Goal: Transaction & Acquisition: Purchase product/service

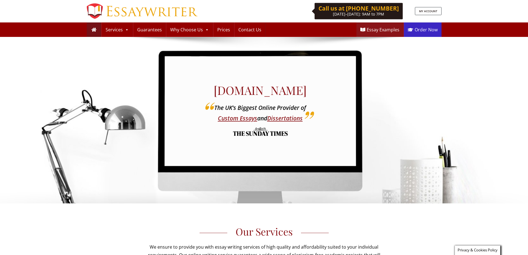
click at [415, 27] on link "Order Now" at bounding box center [423, 29] width 38 height 14
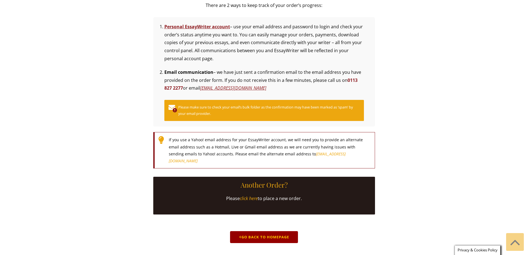
scroll to position [166, 0]
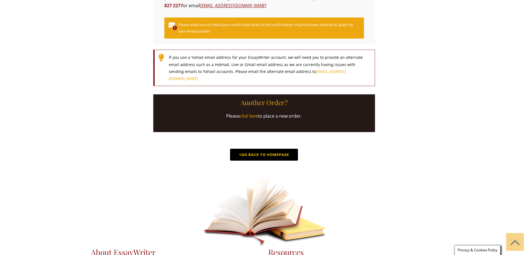
click at [266, 160] on link "Go Back to Homepage" at bounding box center [264, 155] width 68 height 12
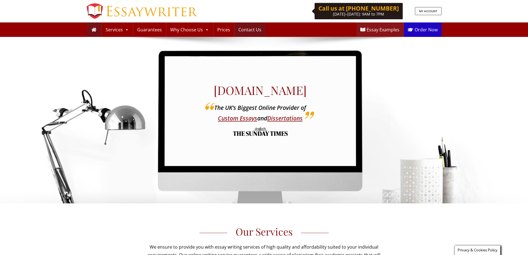
click at [251, 30] on link "Contact Us" at bounding box center [250, 29] width 31 height 14
click at [127, 29] on link "Services" at bounding box center [117, 29] width 31 height 14
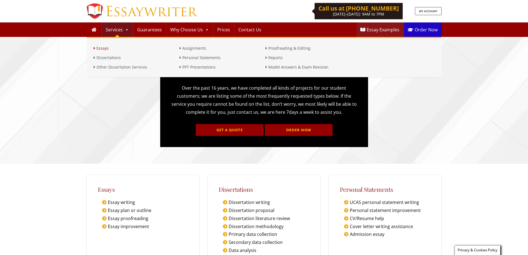
click at [100, 49] on link "Essays" at bounding box center [135, 48] width 83 height 7
click at [104, 60] on link "Dissertations" at bounding box center [135, 57] width 83 height 7
click at [107, 69] on link "Other Dissertation Services" at bounding box center [135, 67] width 83 height 7
click at [188, 47] on link "Assignments" at bounding box center [221, 48] width 83 height 7
click at [194, 58] on link "Personal Statements" at bounding box center [221, 57] width 83 height 7
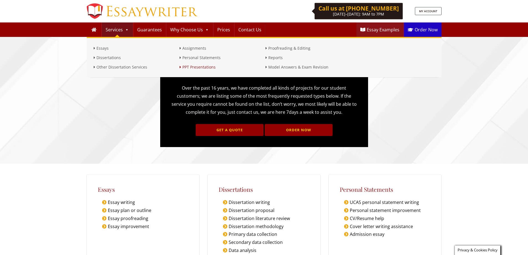
click at [197, 69] on link "PPT Presentations" at bounding box center [221, 67] width 83 height 7
click at [275, 49] on link "Proofreading & Editing" at bounding box center [307, 48] width 83 height 7
click at [274, 59] on link "Reports" at bounding box center [307, 57] width 83 height 7
click at [280, 67] on link "Model Answers & Exam Revision" at bounding box center [307, 67] width 83 height 7
click at [156, 30] on link "Guarantees" at bounding box center [149, 29] width 32 height 14
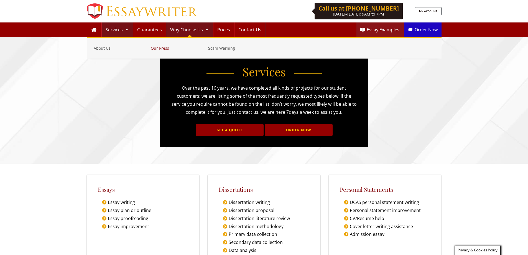
click at [164, 48] on link "Our Press" at bounding box center [178, 48] width 55 height 7
click at [109, 47] on link "About Us" at bounding box center [121, 48] width 55 height 7
click at [219, 50] on link "Scam Warning" at bounding box center [235, 48] width 55 height 7
click at [221, 31] on link "Prices" at bounding box center [223, 29] width 21 height 14
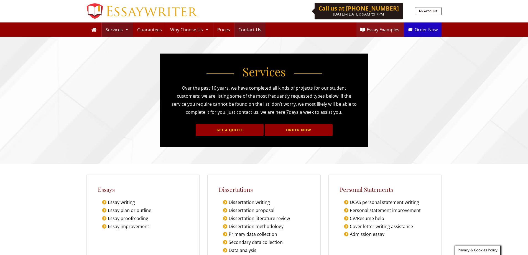
click at [246, 29] on link "Contact Us" at bounding box center [250, 29] width 31 height 14
click at [372, 29] on link "Essay Examples" at bounding box center [379, 29] width 47 height 14
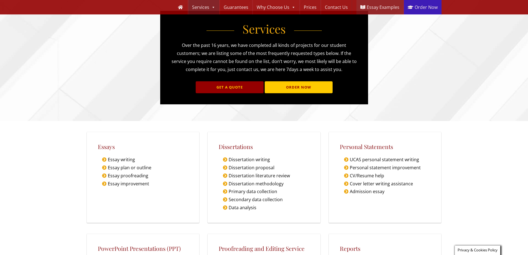
scroll to position [55, 0]
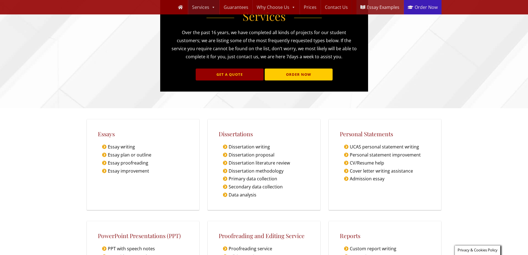
click at [300, 75] on link "ORDER NOW" at bounding box center [299, 74] width 68 height 12
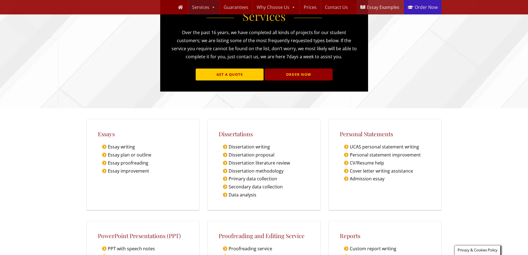
click at [242, 75] on link "GET A QUOTE" at bounding box center [230, 74] width 68 height 12
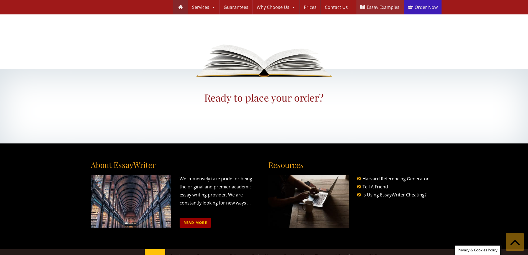
scroll to position [641, 0]
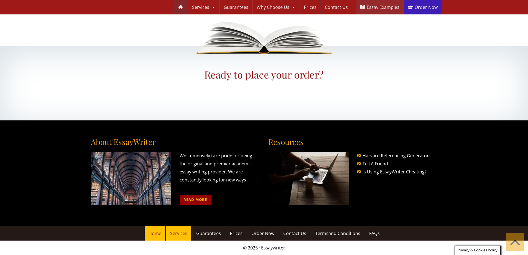
click at [183, 233] on span "Services" at bounding box center [178, 233] width 17 height 6
click at [208, 232] on span "Guarantees" at bounding box center [208, 233] width 25 height 6
click at [232, 231] on span "Prices" at bounding box center [236, 233] width 13 height 6
click at [262, 232] on span "Order Now" at bounding box center [262, 233] width 23 height 6
click at [298, 233] on span "Contact Us" at bounding box center [294, 233] width 23 height 6
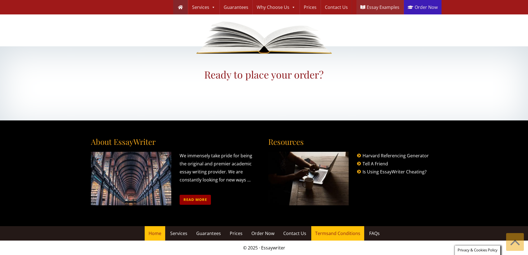
click at [328, 233] on span "and Conditions" at bounding box center [344, 233] width 32 height 6
click at [370, 232] on span "FAQs" at bounding box center [374, 233] width 11 height 6
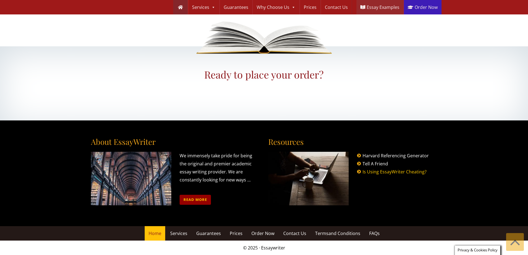
click at [369, 169] on link "Is Using EssayWriter Cheating?" at bounding box center [395, 172] width 64 height 6
click at [370, 161] on link "Tell A Friend" at bounding box center [376, 163] width 26 height 6
click at [372, 156] on link "Harvard Referencing Generator" at bounding box center [396, 155] width 66 height 6
click at [193, 198] on link "Read more" at bounding box center [195, 200] width 31 height 10
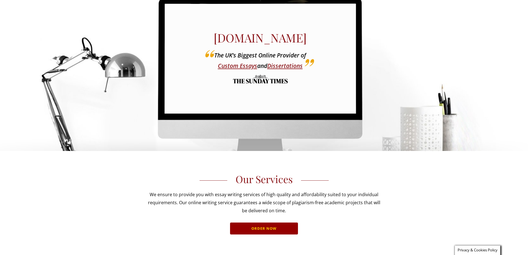
scroll to position [0, 0]
